Goal: Task Accomplishment & Management: Complete application form

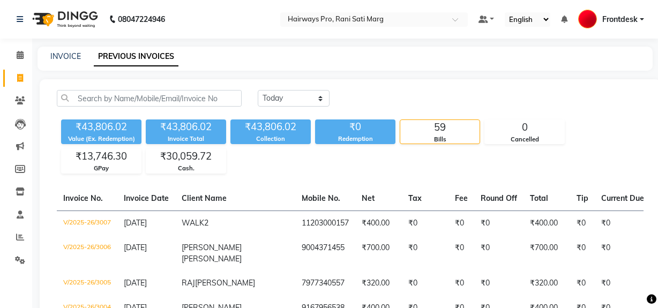
select select "yesterday"
click at [18, 78] on icon at bounding box center [20, 78] width 6 height 8
select select "service"
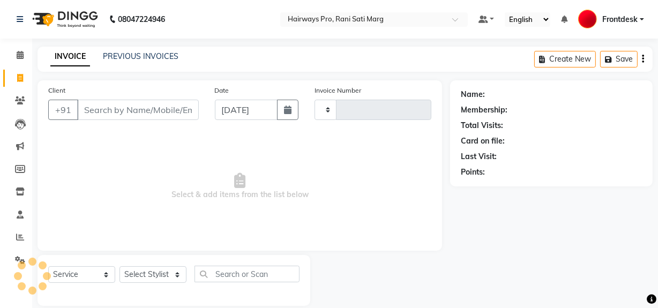
type input "3008"
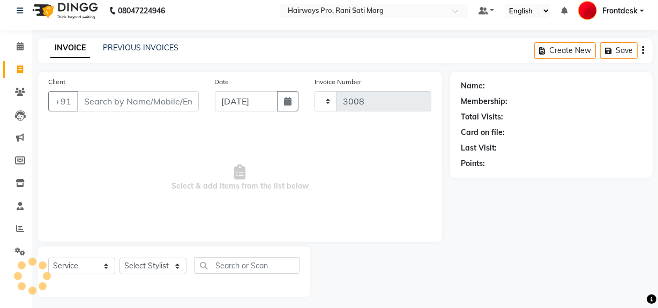
scroll to position [14, 0]
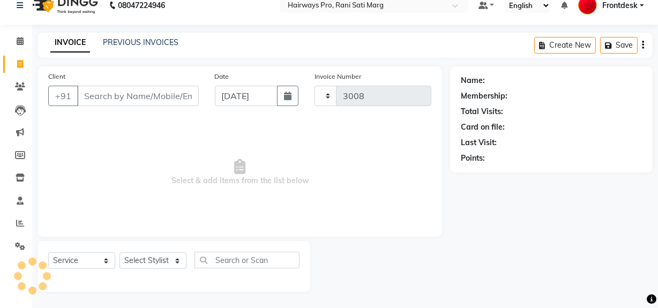
select select "787"
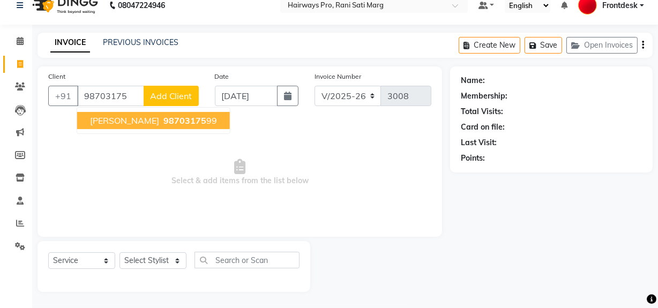
click at [146, 121] on button "PARTH SHAH 98703175 99" at bounding box center [153, 120] width 153 height 17
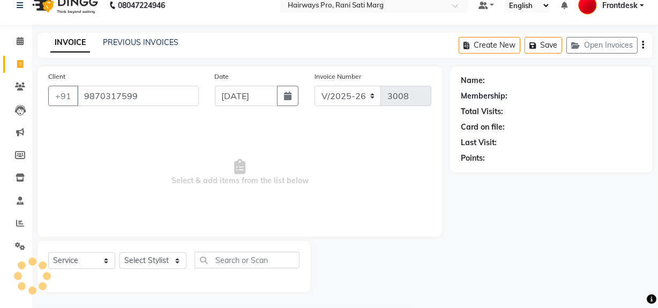
type input "9870317599"
select select "1: Object"
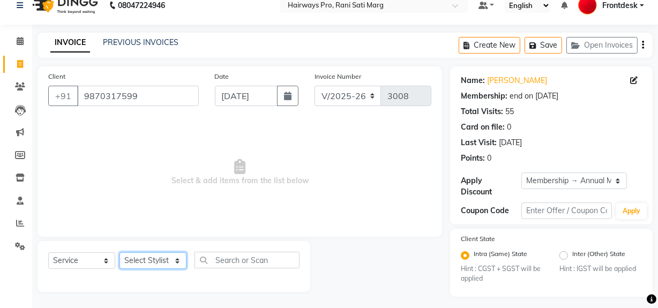
click at [176, 262] on select "Select Stylist ABID DANISH [PERSON_NAME] Frontdesk INTEZAR [PERSON_NAME] [PERSO…" at bounding box center [153, 260] width 67 height 17
select select "13190"
click at [120, 252] on select "Select Stylist ABID DANISH [PERSON_NAME] Frontdesk INTEZAR [PERSON_NAME] [PERSO…" at bounding box center [153, 260] width 67 height 17
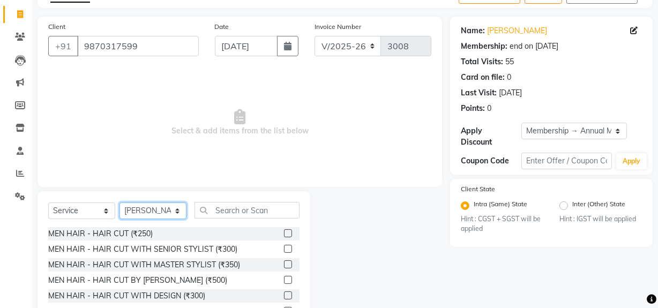
scroll to position [112, 0]
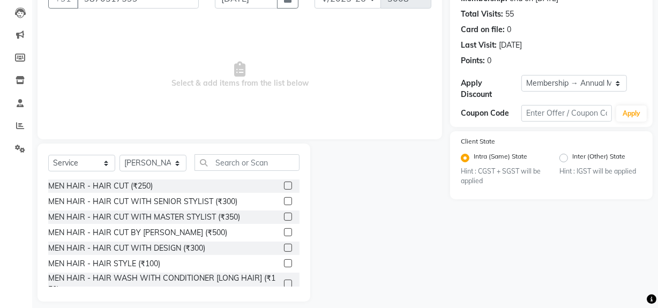
click at [284, 217] on label at bounding box center [288, 217] width 8 height 8
click at [284, 217] on input "checkbox" at bounding box center [287, 217] width 7 height 7
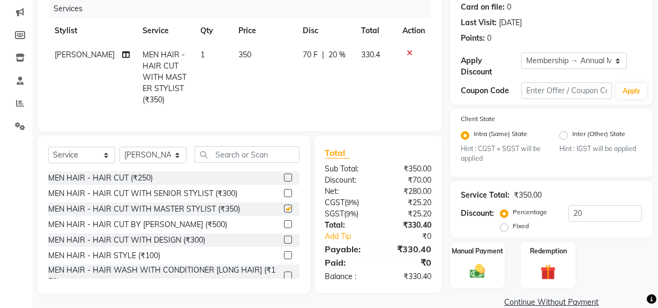
scroll to position [152, 0]
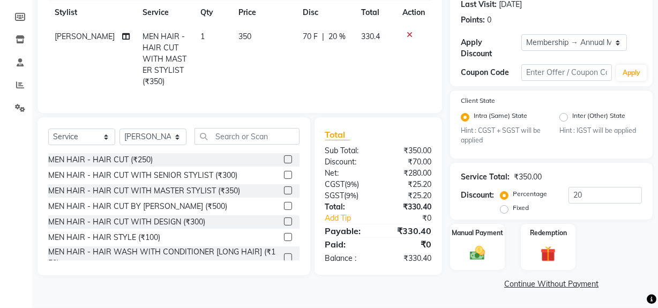
checkbox input "false"
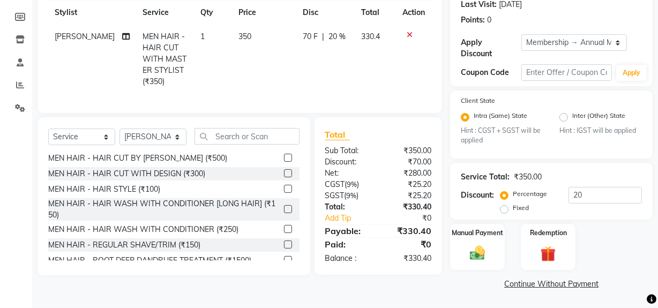
scroll to position [48, 0]
click at [284, 249] on label at bounding box center [288, 245] width 8 height 8
click at [284, 249] on input "checkbox" at bounding box center [287, 245] width 7 height 7
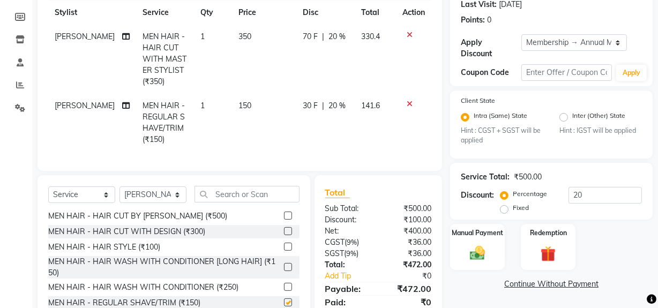
checkbox input "false"
click at [169, 200] on select "Select Stylist ABID DANISH [PERSON_NAME] Frontdesk INTEZAR [PERSON_NAME] [PERSO…" at bounding box center [153, 195] width 67 height 17
click at [120, 194] on select "Select Stylist ABID DANISH [PERSON_NAME] Frontdesk INTEZAR [PERSON_NAME] [PERSO…" at bounding box center [153, 195] width 67 height 17
click at [177, 203] on select "Select Stylist ABID DANISH [PERSON_NAME] Frontdesk INTEZAR [PERSON_NAME] [PERSO…" at bounding box center [153, 195] width 67 height 17
select select "13186"
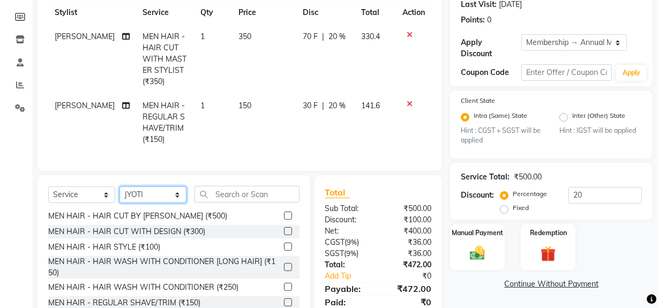
click at [120, 194] on select "Select Stylist ABID DANISH [PERSON_NAME] Frontdesk INTEZAR [PERSON_NAME] [PERSO…" at bounding box center [153, 195] width 67 height 17
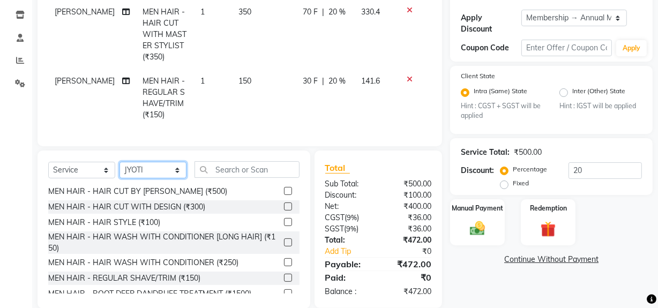
scroll to position [200, 0]
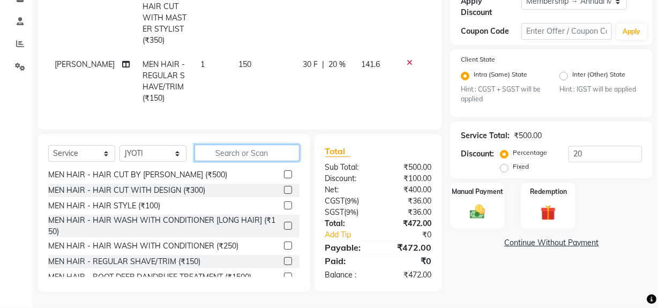
click at [242, 159] on input "text" at bounding box center [247, 153] width 105 height 17
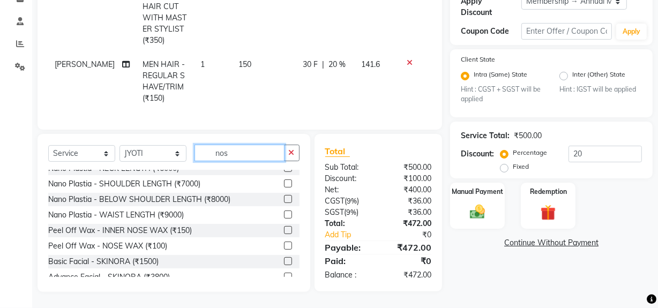
scroll to position [0, 0]
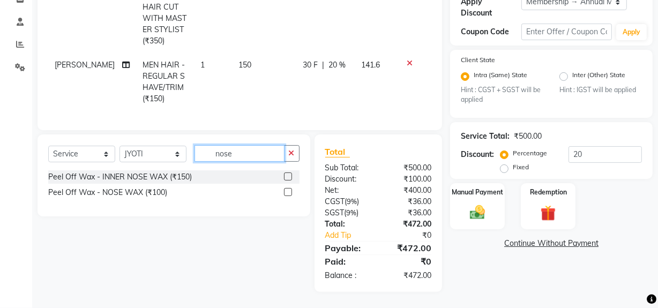
type input "nose"
click at [284, 174] on label at bounding box center [288, 177] width 8 height 8
click at [284, 174] on input "checkbox" at bounding box center [287, 177] width 7 height 7
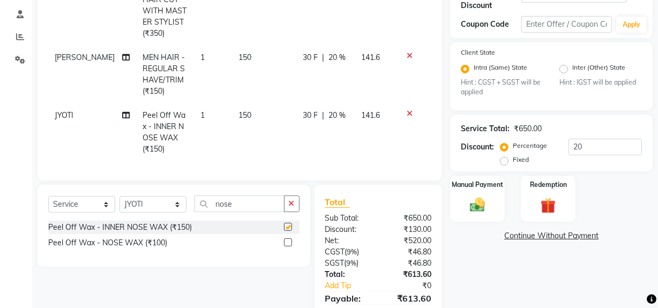
checkbox input "false"
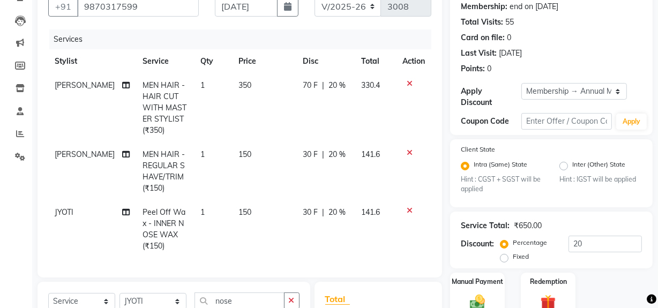
scroll to position [103, 0]
click at [368, 5] on select "INV/25-26 V/2025-26" at bounding box center [348, 7] width 67 height 20
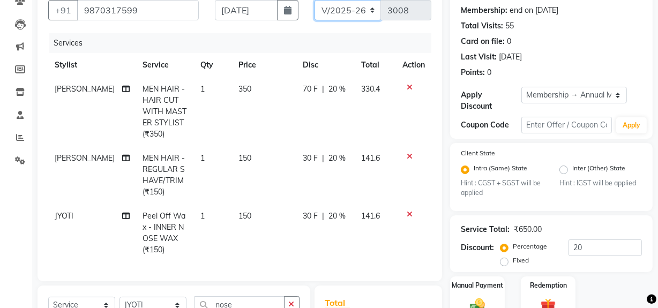
select select "6960"
click at [315, 0] on select "INV/25-26 V/2025-26" at bounding box center [348, 10] width 67 height 20
type input "4258"
drag, startPoint x: 611, startPoint y: 0, endPoint x: 425, endPoint y: 76, distance: 201.3
click at [425, 76] on th "Action" at bounding box center [413, 65] width 35 height 24
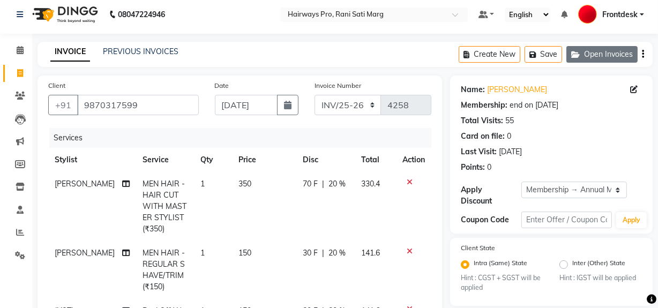
scroll to position [0, 0]
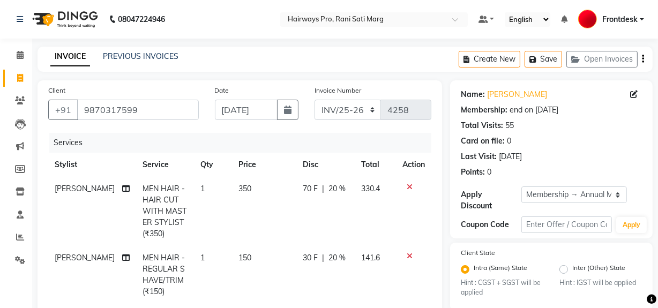
click at [643, 60] on icon "button" at bounding box center [643, 59] width 2 height 1
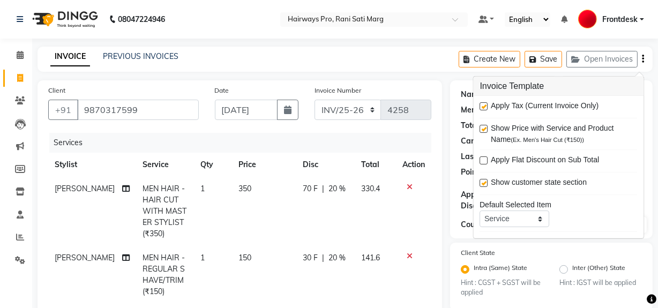
click at [481, 106] on label at bounding box center [484, 106] width 8 height 8
click at [481, 106] on input "checkbox" at bounding box center [483, 106] width 7 height 7
checkbox input "false"
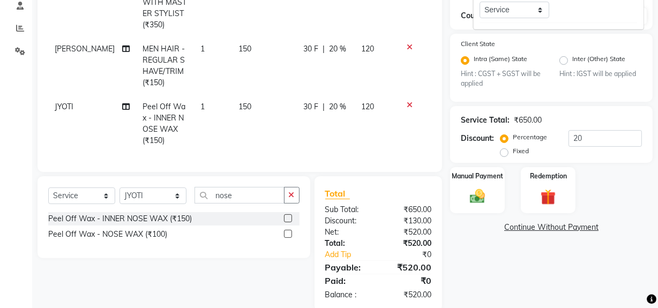
scroll to position [235, 0]
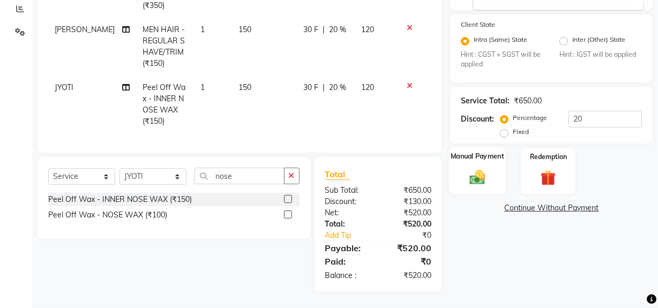
click at [477, 175] on img at bounding box center [478, 177] width 26 height 18
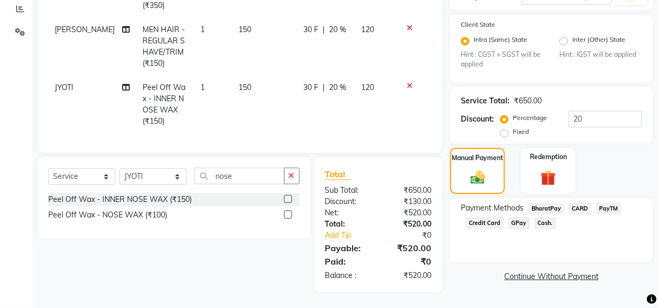
click at [540, 217] on span "Cash." at bounding box center [545, 223] width 22 height 12
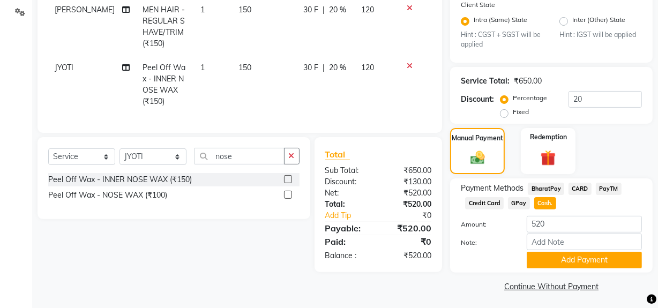
scroll to position [251, 0]
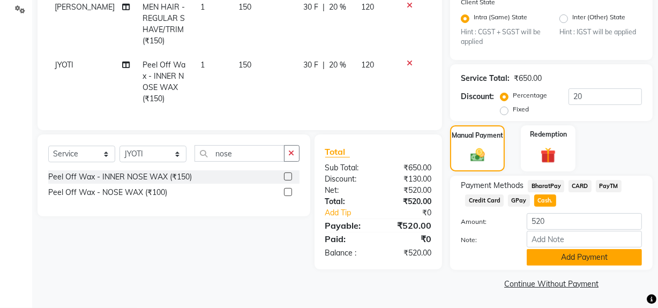
click at [545, 259] on button "Add Payment" at bounding box center [584, 257] width 115 height 17
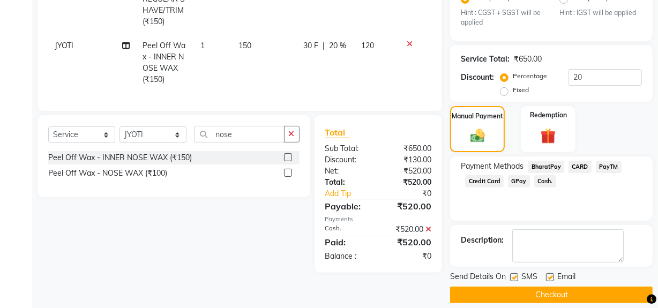
scroll to position [281, 0]
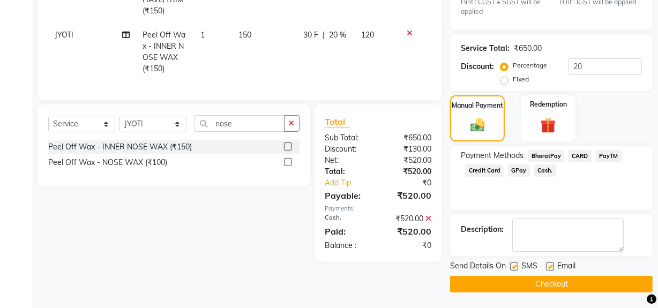
click at [516, 263] on label at bounding box center [514, 267] width 8 height 8
click at [516, 264] on input "checkbox" at bounding box center [513, 267] width 7 height 7
checkbox input "false"
click at [518, 277] on button "Checkout" at bounding box center [551, 284] width 203 height 17
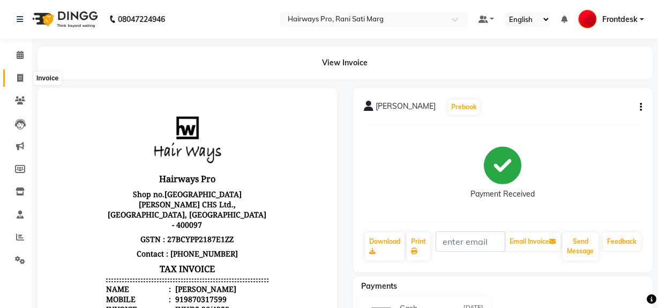
click at [20, 77] on icon at bounding box center [20, 78] width 6 height 8
select select "787"
select select "service"
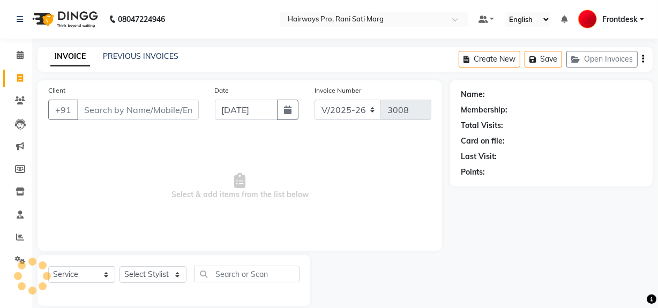
scroll to position [14, 0]
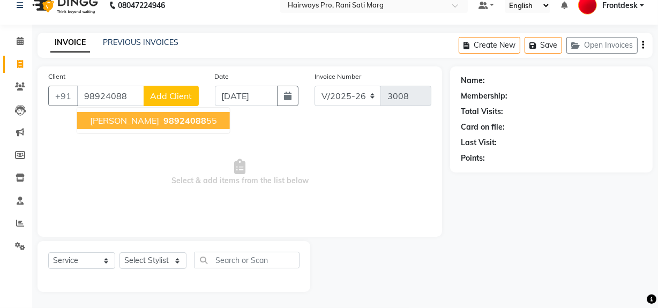
click at [180, 119] on span "98924088" at bounding box center [185, 120] width 43 height 11
type input "9892408855"
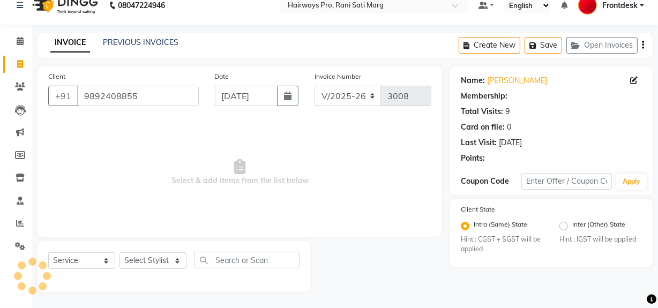
select select "1: Object"
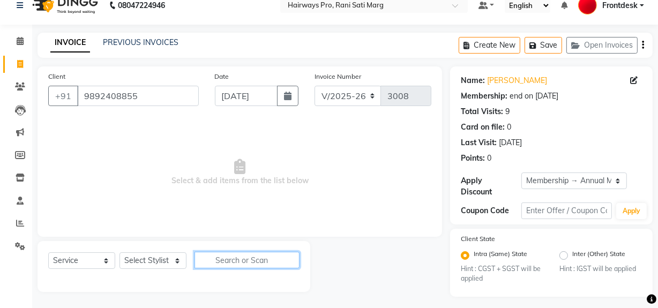
click at [266, 256] on input "text" at bounding box center [247, 260] width 105 height 17
type input "colour"
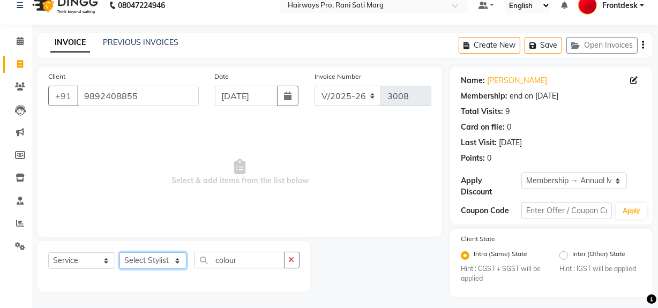
click at [163, 263] on select "Select Stylist ABID DANISH [PERSON_NAME] Frontdesk INTEZAR [PERSON_NAME] [PERSO…" at bounding box center [153, 260] width 67 height 17
select select "13192"
click at [120, 252] on select "Select Stylist ABID DANISH [PERSON_NAME] Frontdesk INTEZAR [PERSON_NAME] [PERSO…" at bounding box center [153, 260] width 67 height 17
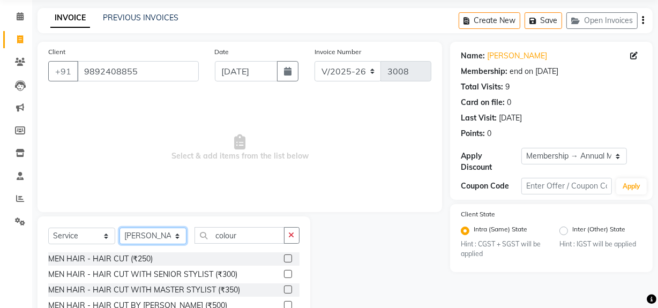
scroll to position [63, 0]
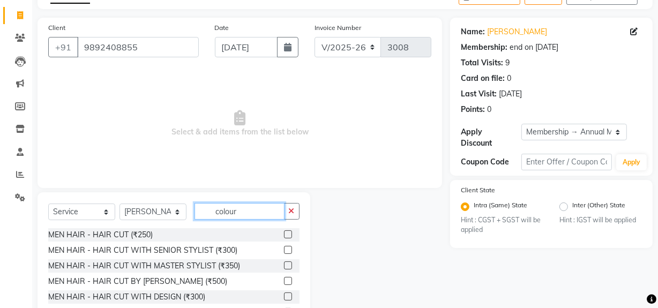
click at [237, 207] on input "colour" at bounding box center [240, 211] width 90 height 17
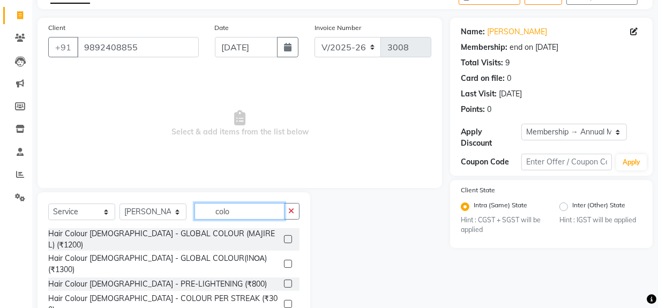
scroll to position [0, 0]
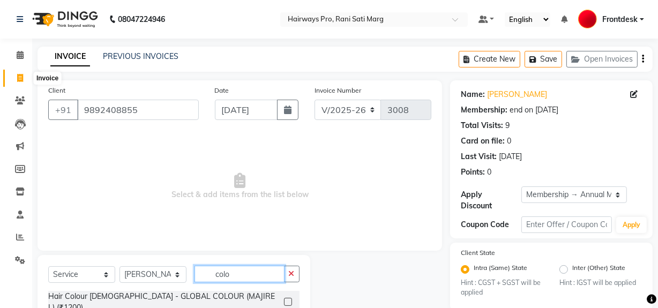
type input "colo"
click at [14, 70] on link "Invoice" at bounding box center [16, 79] width 26 height 18
select select "service"
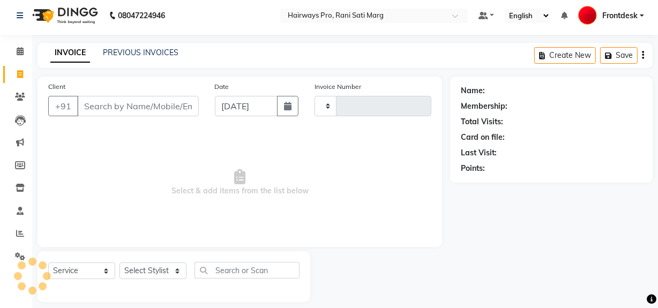
type input "3008"
select select "787"
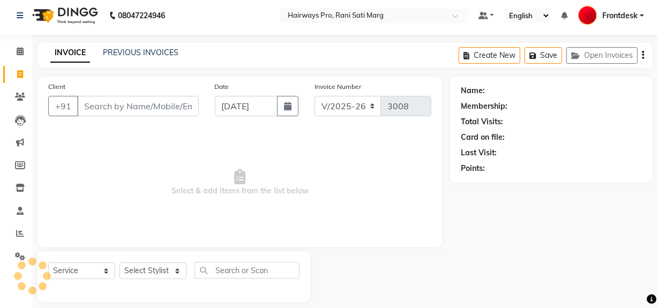
scroll to position [14, 0]
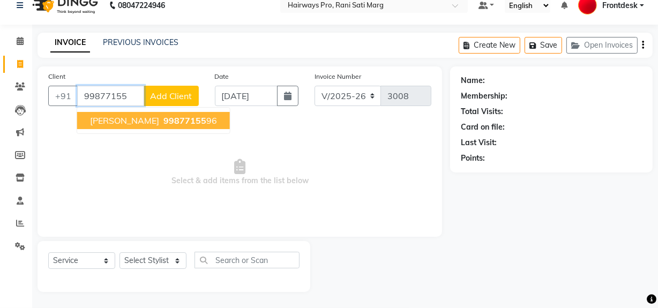
click at [110, 123] on span "RAJ BHAVSAR" at bounding box center [124, 120] width 69 height 11
type input "9987715596"
select select "1: Object"
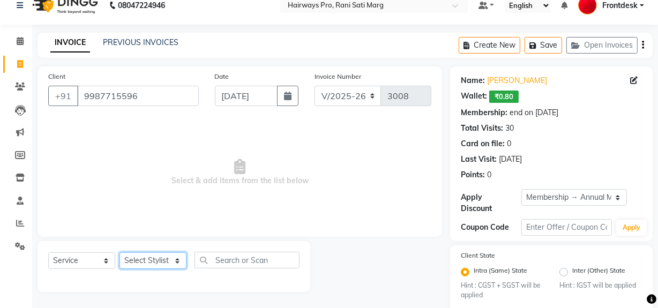
click at [165, 266] on select "Select Stylist ABID DANISH [PERSON_NAME] Frontdesk INTEZAR [PERSON_NAME] [PERSO…" at bounding box center [153, 260] width 67 height 17
select select "13192"
click at [120, 252] on select "Select Stylist ABID DANISH [PERSON_NAME] Frontdesk INTEZAR [PERSON_NAME] [PERSO…" at bounding box center [153, 260] width 67 height 17
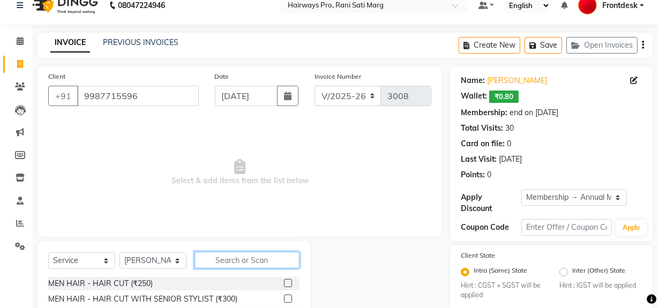
click at [224, 257] on input "text" at bounding box center [247, 260] width 105 height 17
type input "1499"
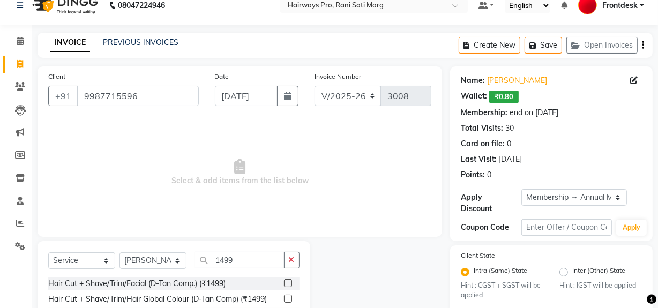
click at [287, 299] on label at bounding box center [288, 299] width 8 height 8
click at [287, 299] on input "checkbox" at bounding box center [287, 299] width 7 height 7
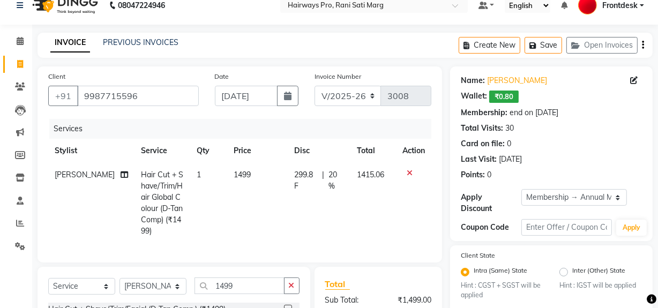
checkbox input "false"
click at [263, 192] on td "1499" at bounding box center [257, 203] width 61 height 80
select select "13192"
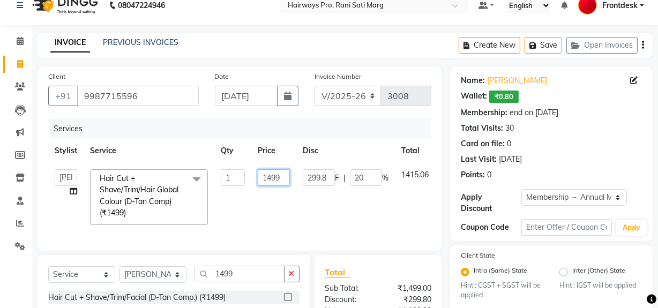
click at [272, 177] on input "1499" at bounding box center [274, 177] width 32 height 17
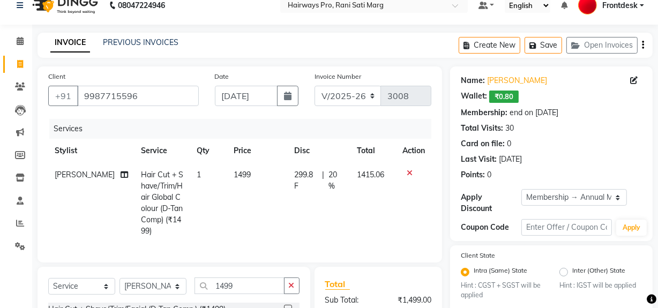
click at [291, 177] on tr "RAFIQUE Hair Cut + Shave/Trim/Hair Global Colour (D-Tan Comp) (₹1499) 1 1499 29…" at bounding box center [239, 203] width 383 height 80
click at [265, 176] on td "1499" at bounding box center [257, 203] width 61 height 80
select select "13192"
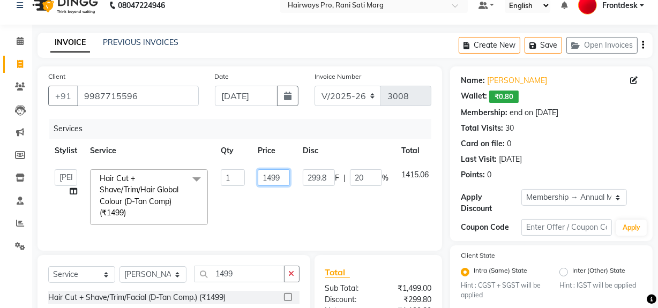
click at [286, 176] on input "1499" at bounding box center [274, 177] width 32 height 17
type input "1500"
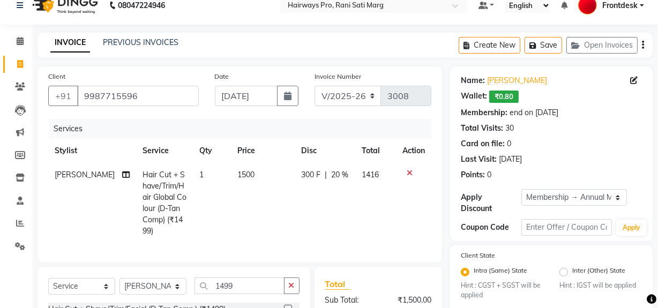
click at [362, 178] on span "1416" at bounding box center [370, 175] width 17 height 10
select select "13192"
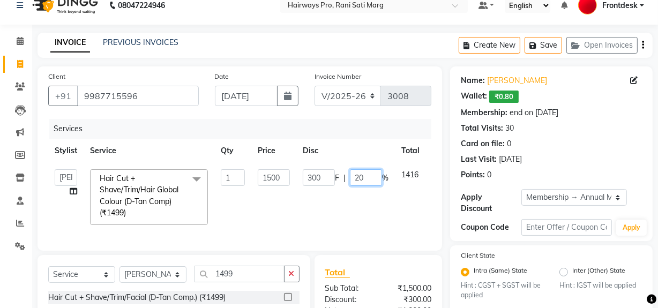
click at [366, 175] on input "20" at bounding box center [366, 177] width 32 height 17
type input "2"
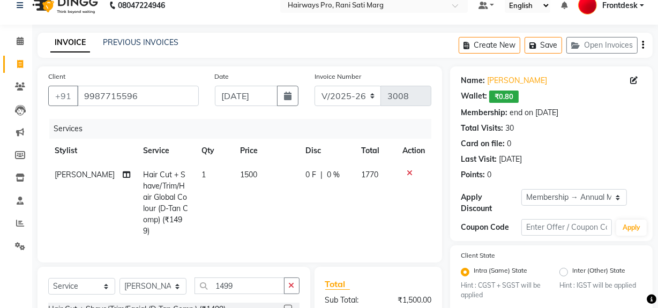
click at [367, 190] on tr "RAFIQUE Hair Cut + Shave/Trim/Hair Global Colour (D-Tan Comp) (₹1499) 1 1500 0 …" at bounding box center [239, 203] width 383 height 80
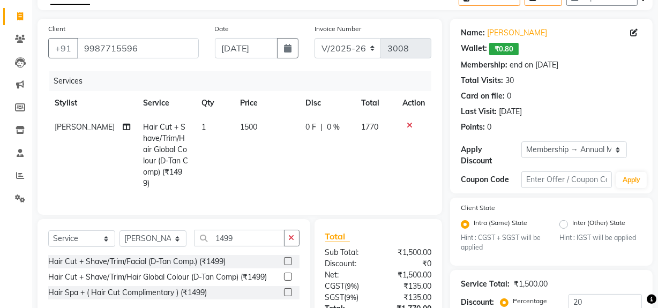
scroll to position [169, 0]
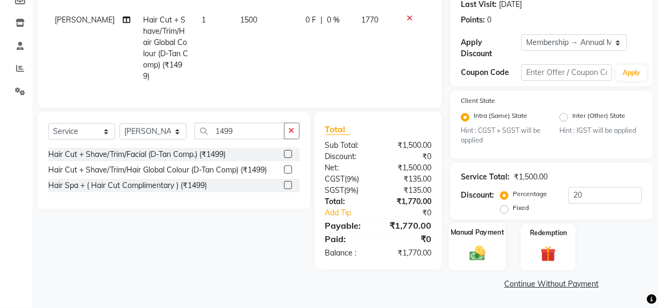
click at [482, 250] on img at bounding box center [478, 253] width 26 height 18
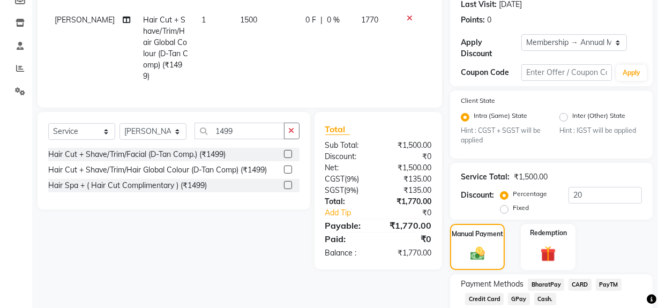
click at [521, 298] on span "GPay" at bounding box center [519, 299] width 22 height 12
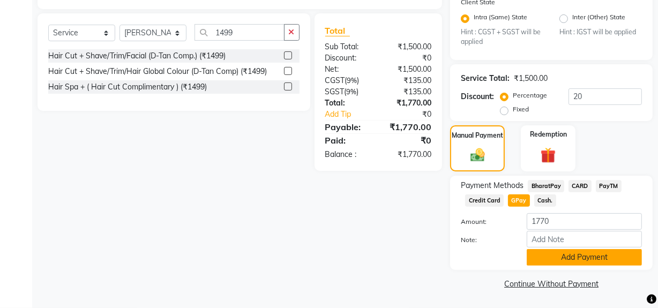
click at [552, 260] on button "Add Payment" at bounding box center [584, 257] width 115 height 17
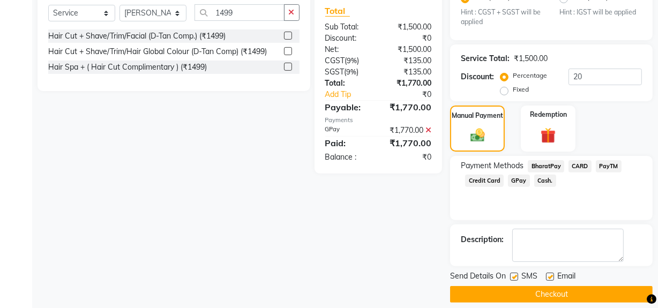
scroll to position [298, 0]
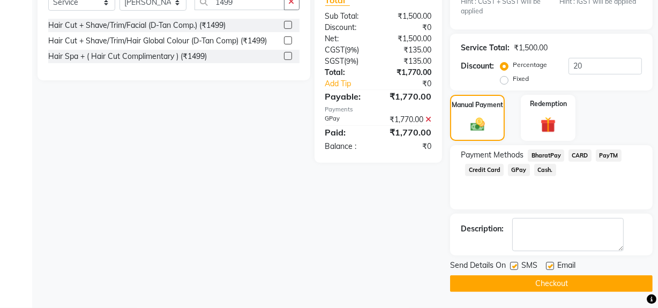
click at [542, 283] on button "Checkout" at bounding box center [551, 284] width 203 height 17
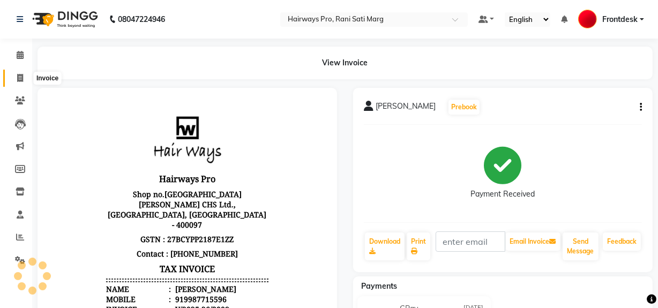
click at [23, 76] on icon at bounding box center [20, 78] width 6 height 8
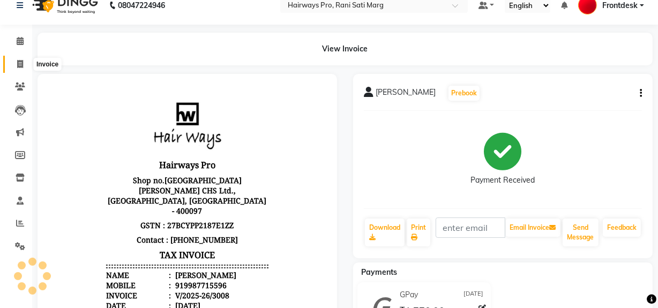
select select "service"
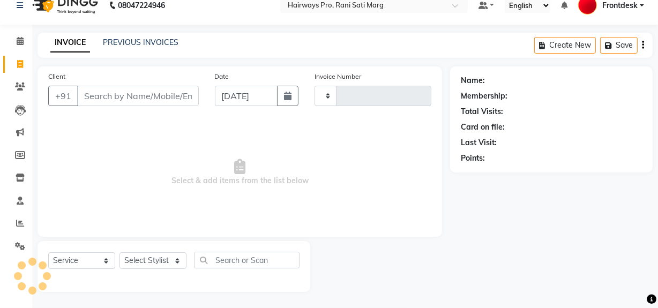
type input "3009"
select select "787"
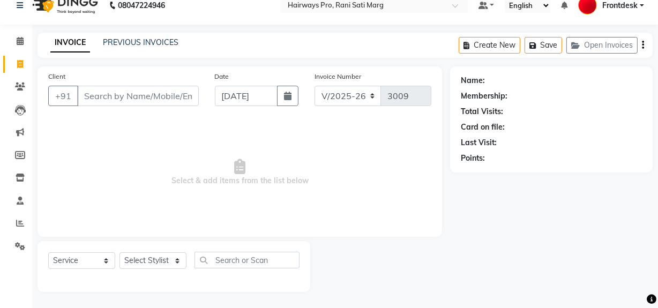
click at [160, 96] on input "Client" at bounding box center [138, 96] width 122 height 20
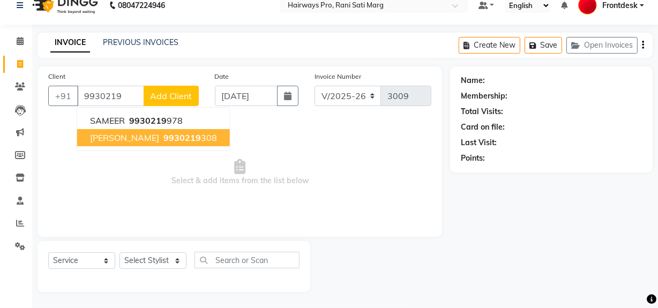
click at [128, 142] on span "CHIRAG RAVAL" at bounding box center [124, 137] width 69 height 11
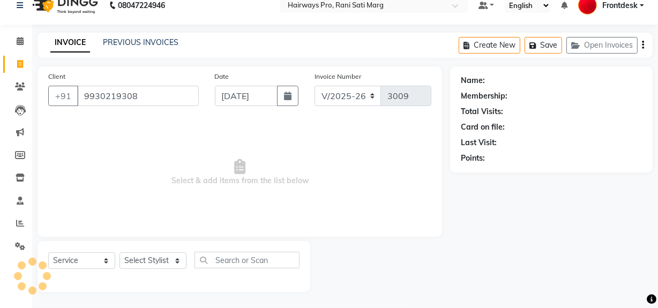
type input "9930219308"
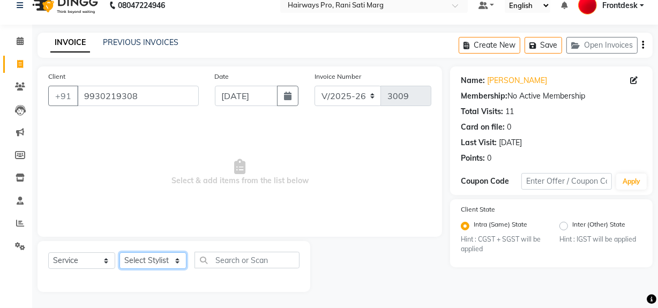
click at [161, 259] on select "Select Stylist ABID DANISH [PERSON_NAME] Frontdesk INTEZAR [PERSON_NAME] [PERSO…" at bounding box center [153, 260] width 67 height 17
select select "13192"
click at [120, 252] on select "Select Stylist ABID DANISH [PERSON_NAME] Frontdesk INTEZAR [PERSON_NAME] [PERSO…" at bounding box center [153, 260] width 67 height 17
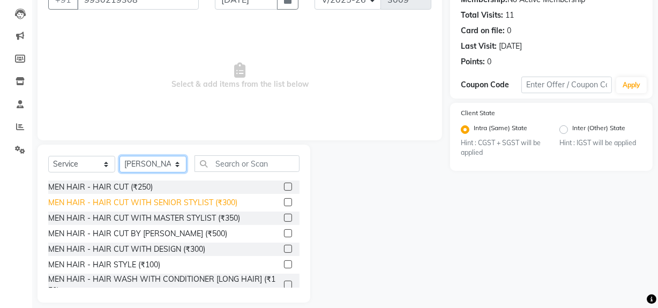
scroll to position [112, 0]
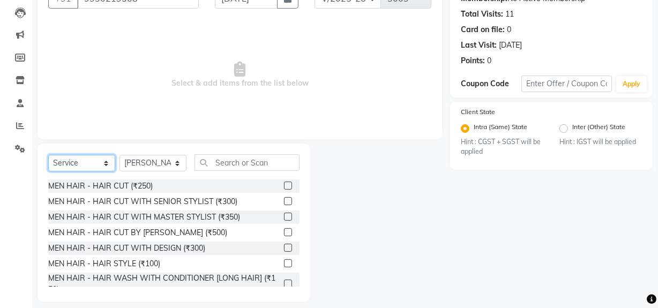
click at [101, 166] on select "Select Service Product Membership Package Voucher Prepaid Gift Card" at bounding box center [81, 163] width 67 height 17
click at [48, 172] on select "Select Service Product Membership Package Voucher Prepaid Gift Card" at bounding box center [81, 163] width 67 height 17
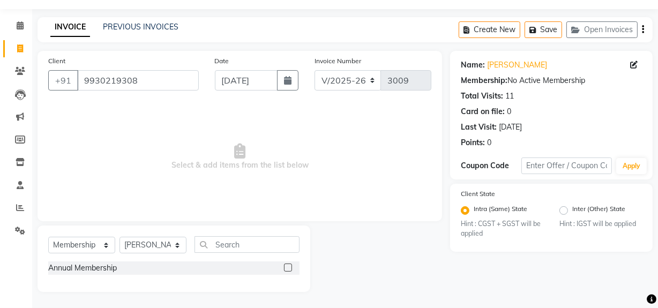
click at [289, 265] on label at bounding box center [288, 268] width 8 height 8
click at [289, 265] on input "checkbox" at bounding box center [287, 268] width 7 height 7
select select "select"
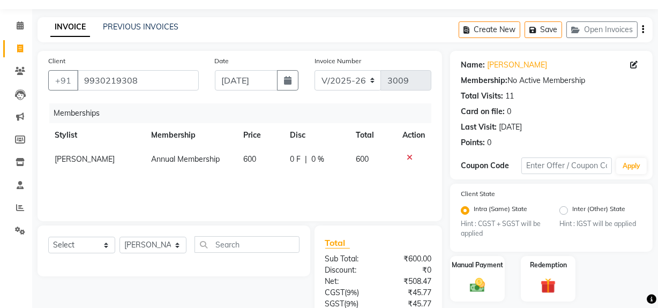
click at [643, 29] on icon "button" at bounding box center [643, 29] width 2 height 1
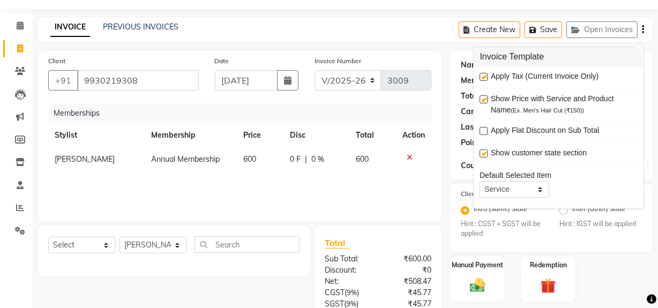
click at [482, 77] on label at bounding box center [484, 77] width 8 height 8
click at [482, 77] on input "checkbox" at bounding box center [483, 77] width 7 height 7
checkbox input "false"
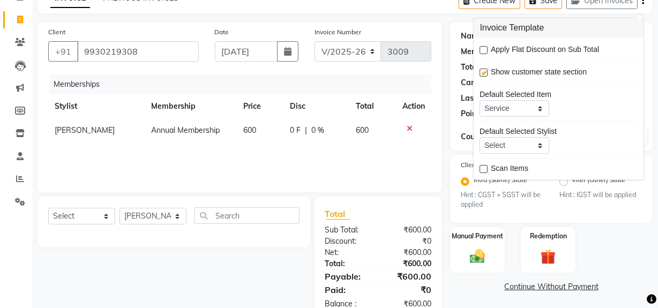
scroll to position [86, 0]
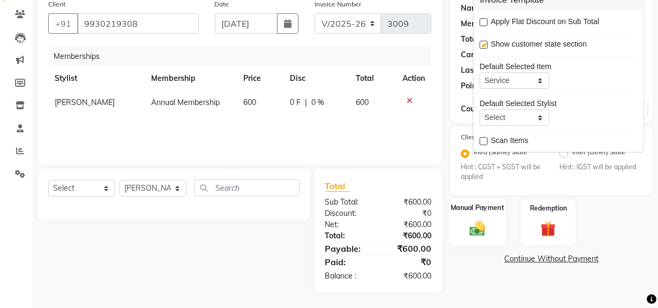
click at [480, 230] on img at bounding box center [478, 229] width 26 height 18
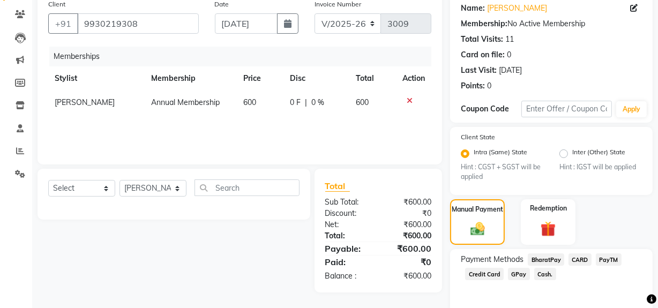
click at [583, 258] on span "CARD" at bounding box center [580, 260] width 23 height 12
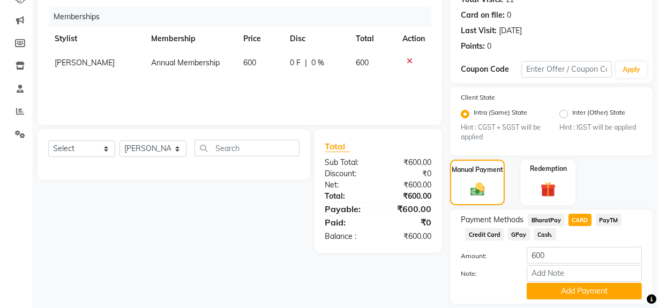
scroll to position [160, 0]
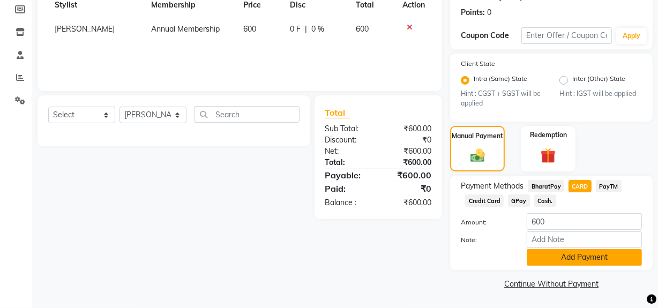
click at [567, 257] on button "Add Payment" at bounding box center [584, 257] width 115 height 17
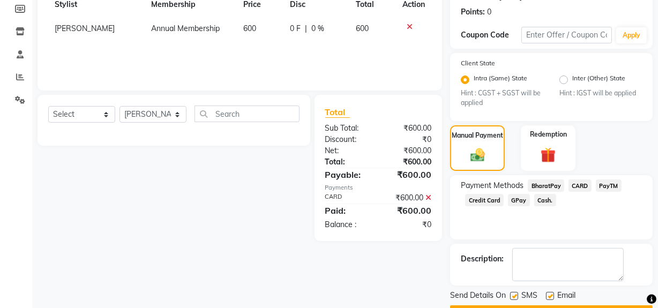
scroll to position [190, 0]
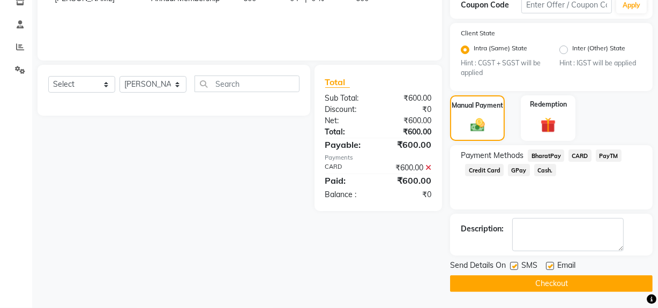
click at [511, 287] on button "Checkout" at bounding box center [551, 284] width 203 height 17
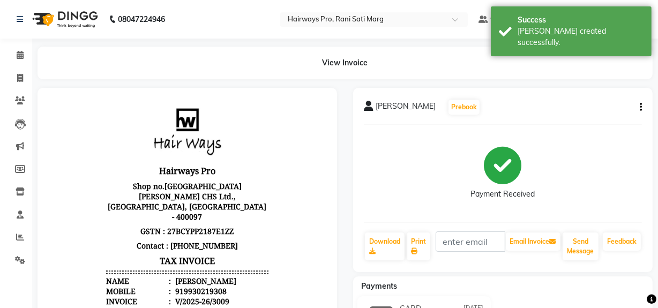
scroll to position [48, 0]
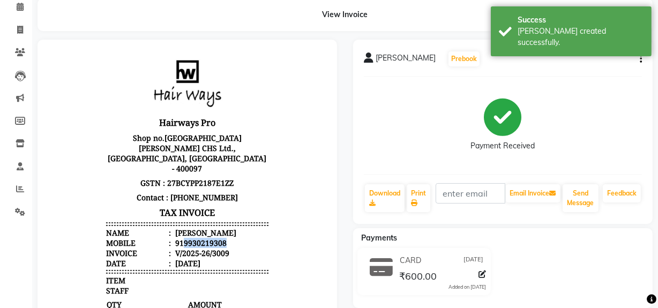
drag, startPoint x: 222, startPoint y: 233, endPoint x: 177, endPoint y: 230, distance: 45.7
click at [177, 237] on li "Mobile : 919930219308" at bounding box center [187, 242] width 162 height 10
copy div "9930219308"
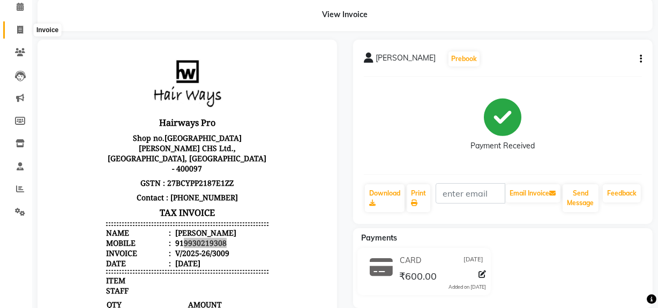
click at [20, 26] on icon at bounding box center [20, 30] width 6 height 8
select select "service"
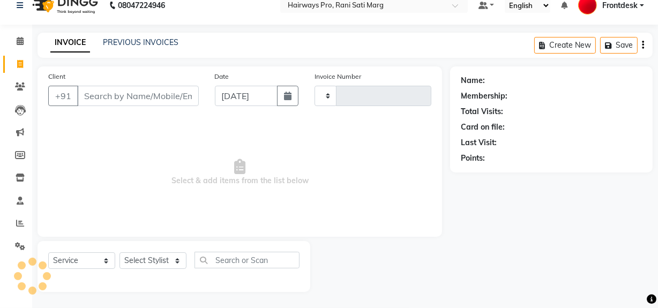
scroll to position [14, 0]
type input "3010"
select select "787"
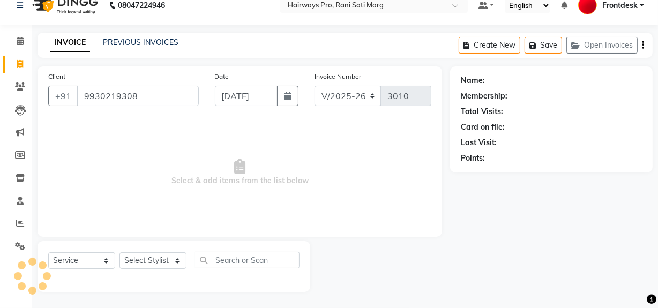
type input "9930219308"
select select "1: Object"
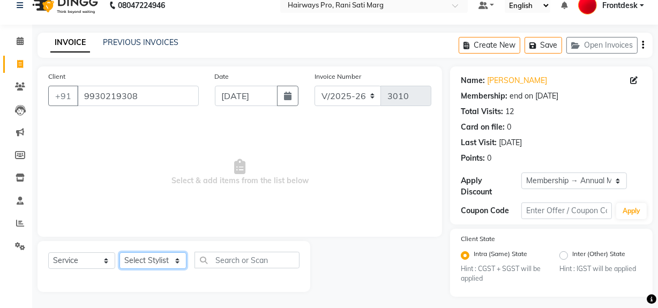
click at [146, 256] on select "Select Stylist ABID DANISH [PERSON_NAME] Frontdesk INTEZAR [PERSON_NAME] [PERSO…" at bounding box center [153, 260] width 67 height 17
select select "13192"
click at [120, 252] on select "Select Stylist ABID DANISH [PERSON_NAME] Frontdesk INTEZAR [PERSON_NAME] [PERSO…" at bounding box center [153, 260] width 67 height 17
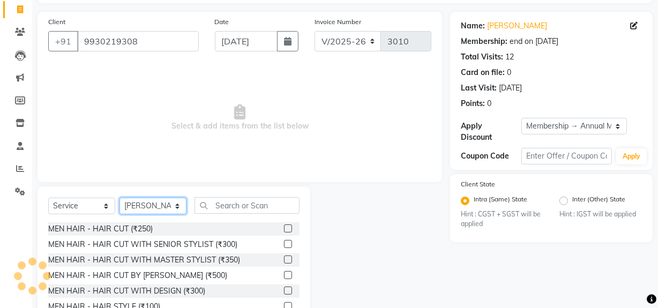
scroll to position [121, 0]
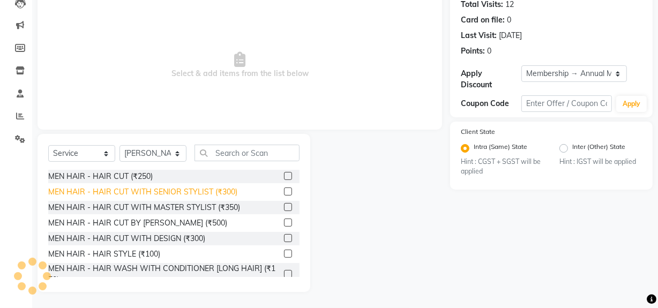
click at [147, 192] on div "MEN HAIR - HAIR CUT WITH SENIOR STYLIST (₹300)" at bounding box center [142, 192] width 189 height 11
checkbox input "false"
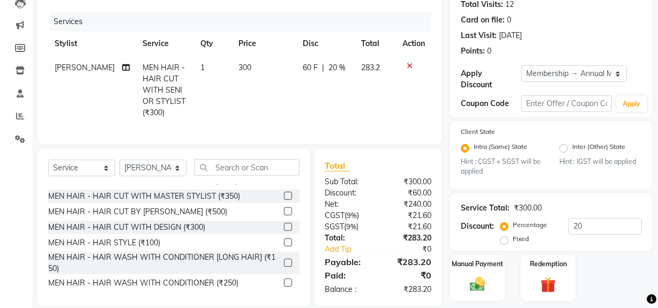
scroll to position [48, 0]
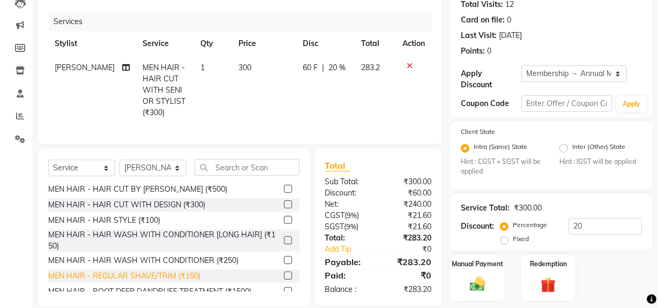
click at [159, 282] on div "MEN HAIR - REGULAR SHAVE/TRIM (₹150)" at bounding box center [124, 276] width 152 height 11
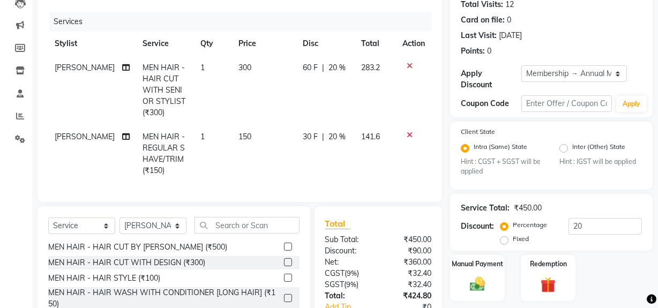
checkbox input "false"
click at [231, 233] on input "text" at bounding box center [247, 225] width 105 height 17
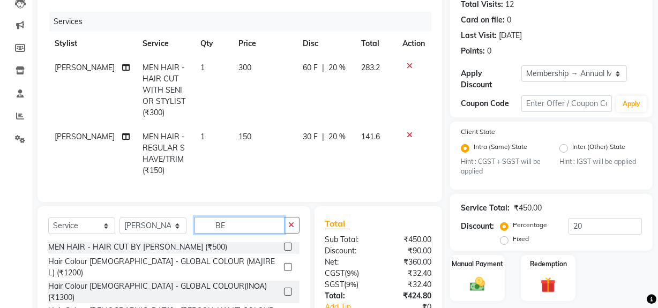
scroll to position [0, 0]
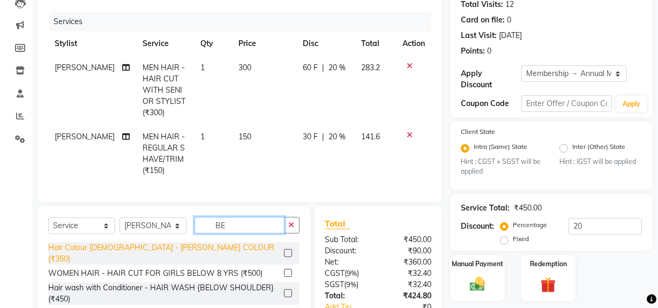
type input "BE"
click at [160, 257] on div "Hair Colour [DEMOGRAPHIC_DATA] - [PERSON_NAME] COLOUR (₹350)" at bounding box center [164, 253] width 232 height 23
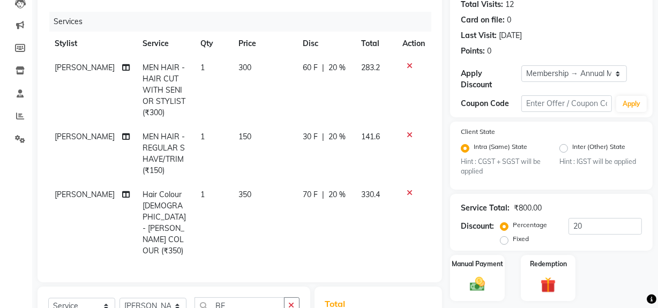
checkbox input "false"
click at [294, 298] on button "button" at bounding box center [292, 306] width 16 height 17
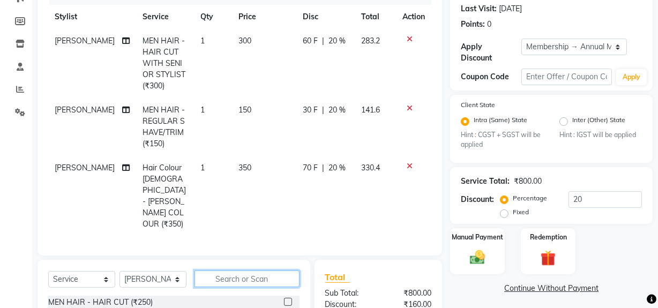
scroll to position [170, 0]
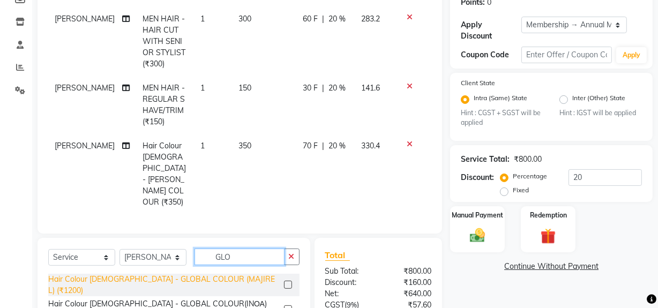
type input "GLO"
click at [220, 274] on div "Hair Colour [DEMOGRAPHIC_DATA] - GLOBAL COLOUR (MAJIREL) (₹1200)" at bounding box center [164, 285] width 232 height 23
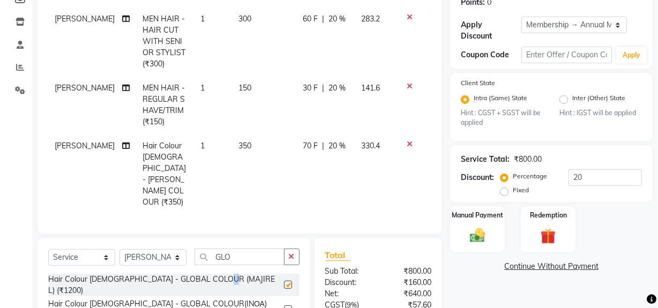
checkbox input "false"
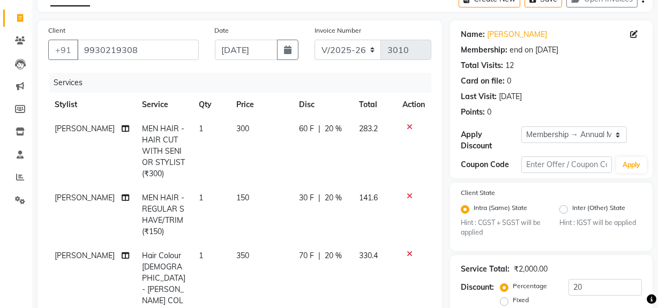
scroll to position [0, 0]
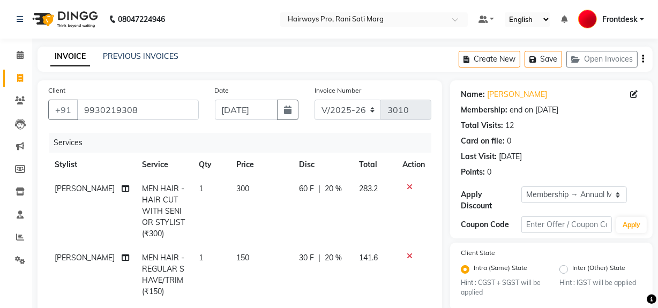
click at [643, 59] on icon "button" at bounding box center [643, 59] width 2 height 1
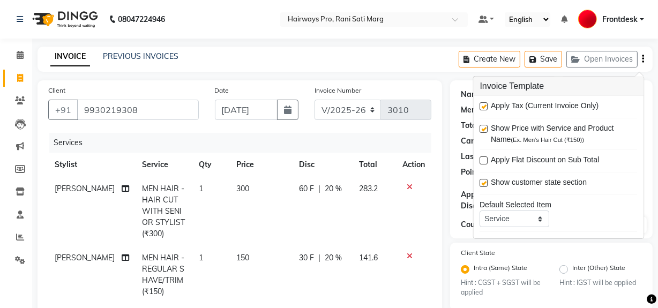
click at [413, 138] on div "Services" at bounding box center [244, 143] width 390 height 20
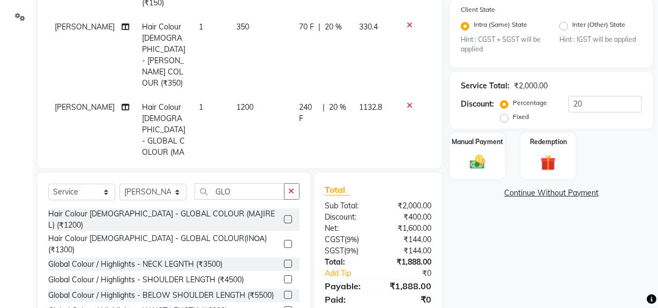
scroll to position [282, 0]
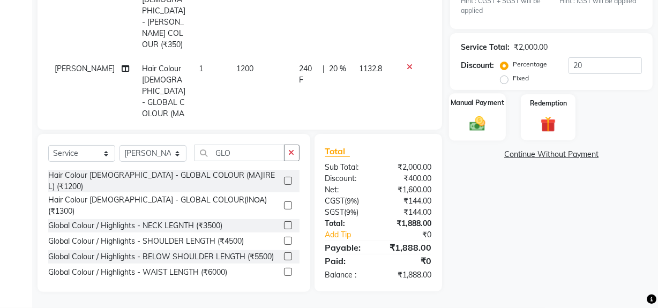
click at [477, 124] on img at bounding box center [478, 124] width 26 height 18
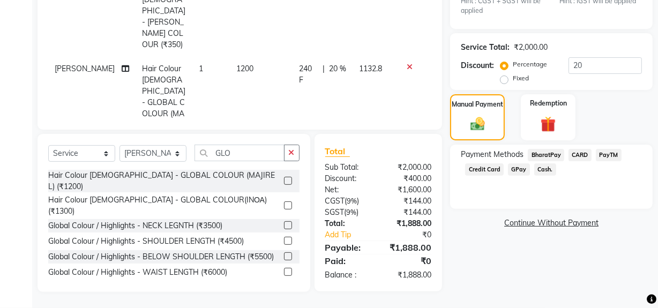
click at [583, 154] on span "CARD" at bounding box center [580, 155] width 23 height 12
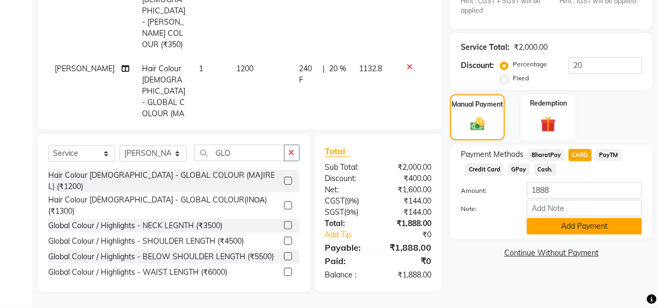
click at [546, 225] on button "Add Payment" at bounding box center [584, 226] width 115 height 17
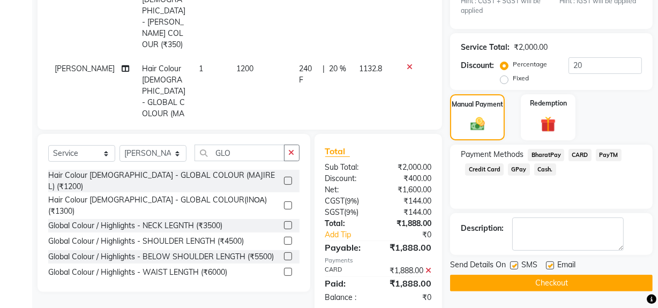
click at [504, 281] on button "Checkout" at bounding box center [551, 283] width 203 height 17
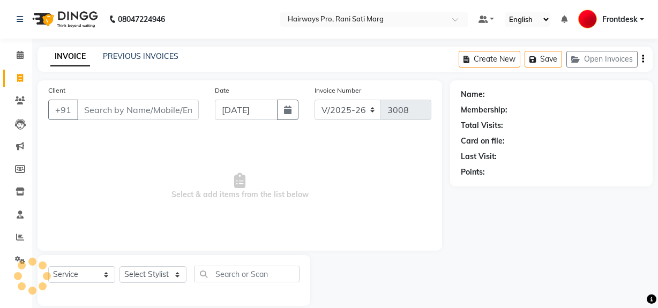
select select "787"
select select "service"
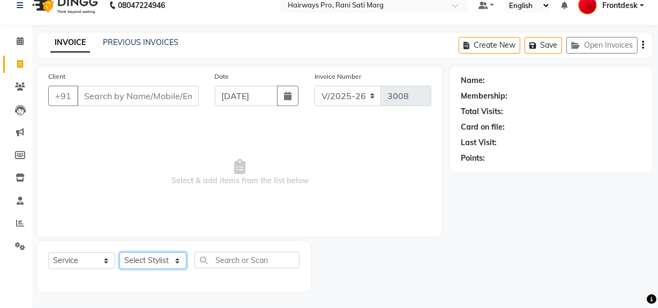
click at [166, 262] on select "Select Stylist ABID DANISH [PERSON_NAME] Frontdesk INTEZAR [PERSON_NAME] [PERSO…" at bounding box center [153, 260] width 67 height 17
select select "13190"
click at [120, 252] on select "Select Stylist ABID DANISH [PERSON_NAME] Frontdesk INTEZAR [PERSON_NAME] [PERSO…" at bounding box center [153, 260] width 67 height 17
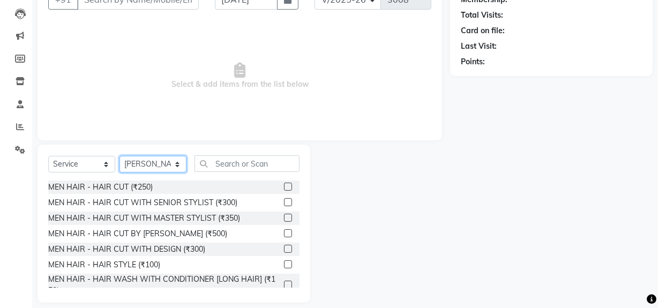
scroll to position [121, 0]
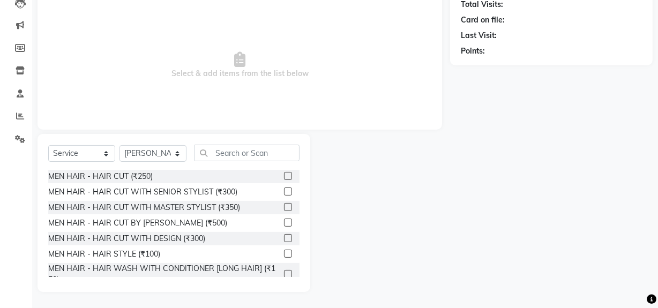
click at [284, 204] on label at bounding box center [288, 207] width 8 height 8
click at [284, 204] on input "checkbox" at bounding box center [287, 207] width 7 height 7
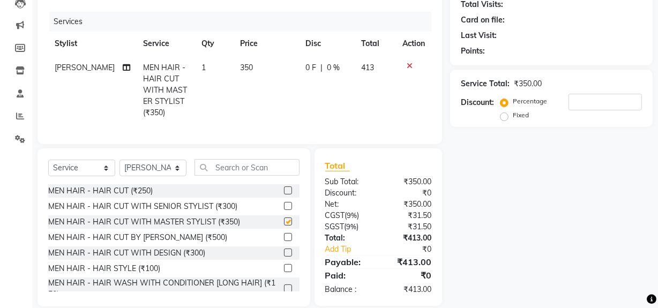
checkbox input "false"
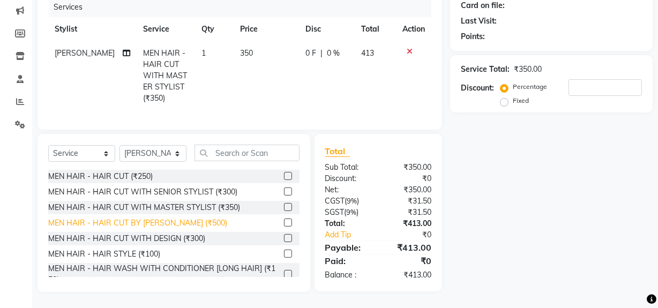
scroll to position [48, 0]
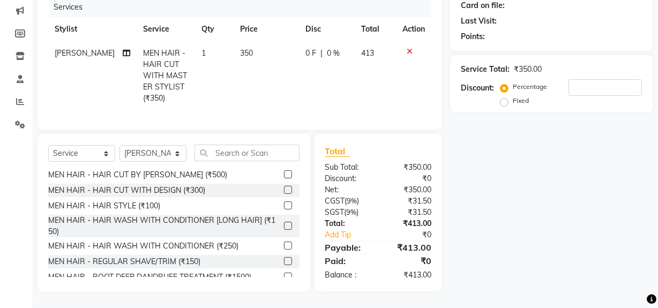
click at [284, 260] on label at bounding box center [288, 261] width 8 height 8
click at [284, 260] on input "checkbox" at bounding box center [287, 261] width 7 height 7
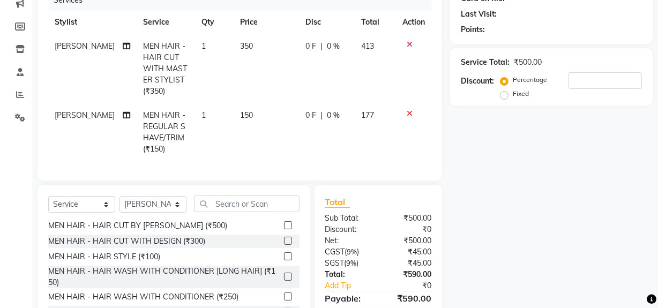
scroll to position [0, 0]
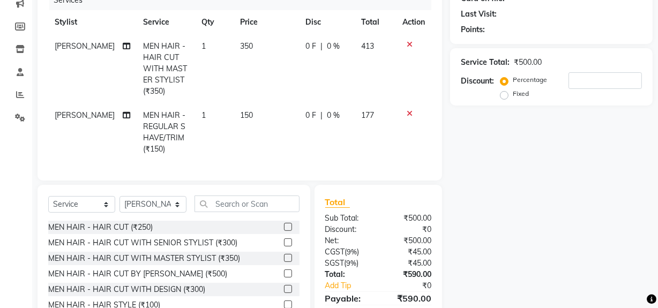
checkbox input "false"
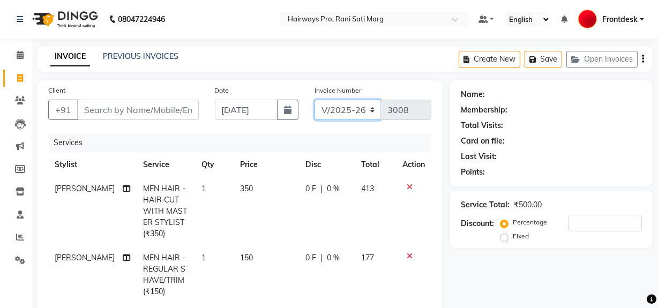
click at [354, 106] on select "INV/25-26 V/2025-26" at bounding box center [348, 110] width 67 height 20
select select "6960"
click at [315, 100] on select "INV/25-26 V/2025-26" at bounding box center [348, 110] width 67 height 20
type input "4258"
click at [643, 59] on icon "button" at bounding box center [643, 59] width 2 height 1
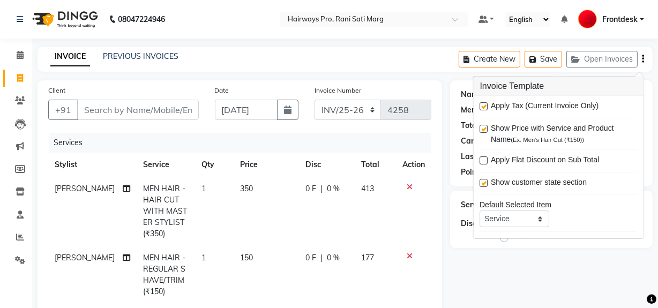
click at [484, 107] on label at bounding box center [484, 106] width 8 height 8
click at [484, 107] on input "checkbox" at bounding box center [483, 106] width 7 height 7
checkbox input "false"
click at [173, 113] on input "Client" at bounding box center [138, 110] width 122 height 20
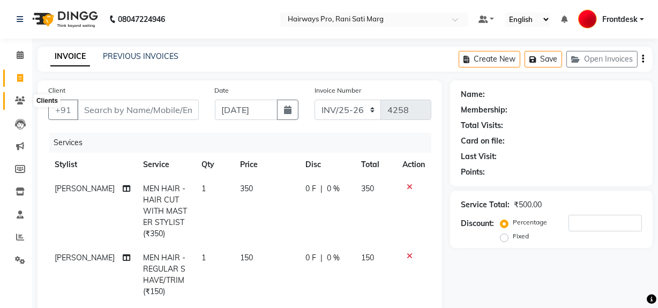
click at [18, 102] on icon at bounding box center [20, 100] width 10 height 8
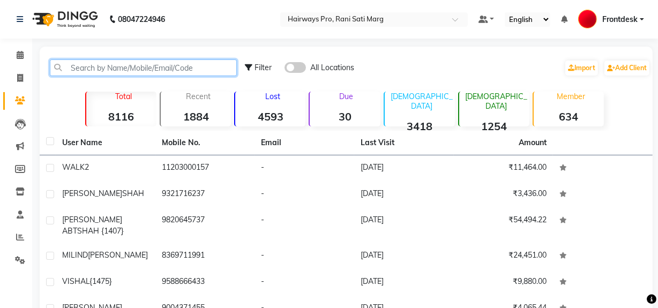
click at [176, 68] on input "text" at bounding box center [143, 68] width 187 height 17
